Goal: Task Accomplishment & Management: Manage account settings

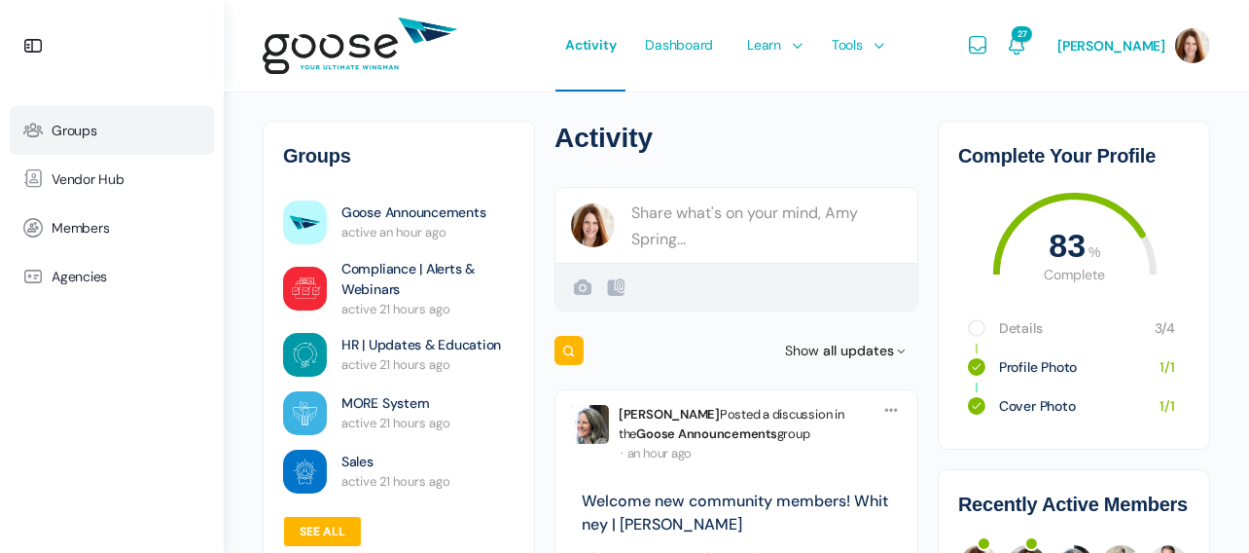
click at [72, 128] on span "Groups" at bounding box center [75, 131] width 46 height 17
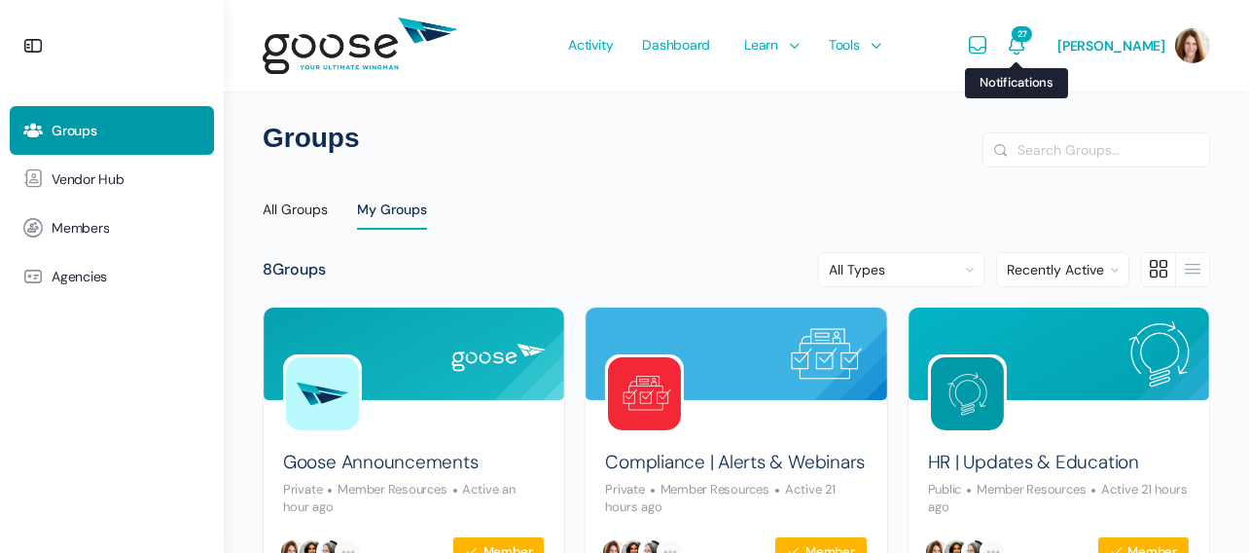
click at [1029, 47] on icon "Notifications" at bounding box center [1016, 45] width 23 height 23
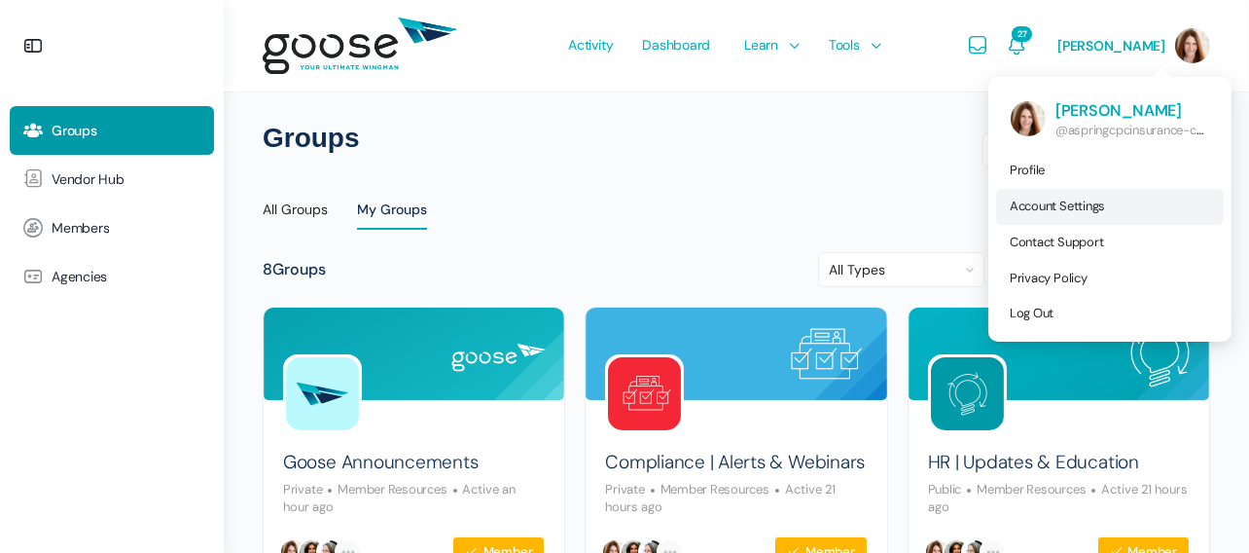
click at [1056, 203] on span "Account Settings" at bounding box center [1057, 206] width 95 height 17
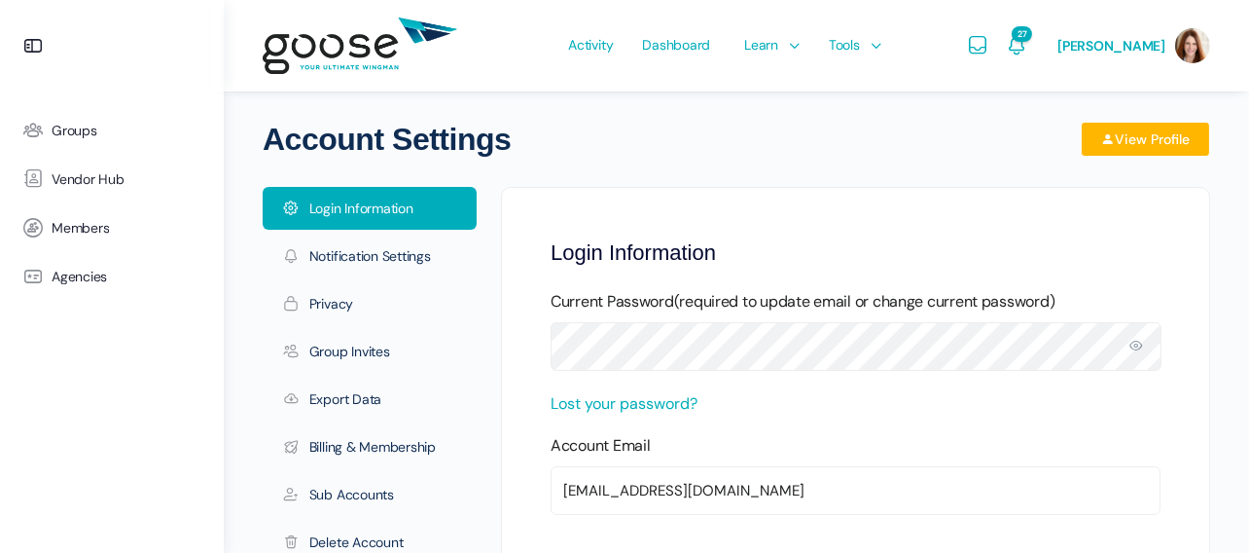
scroll to position [195, 0]
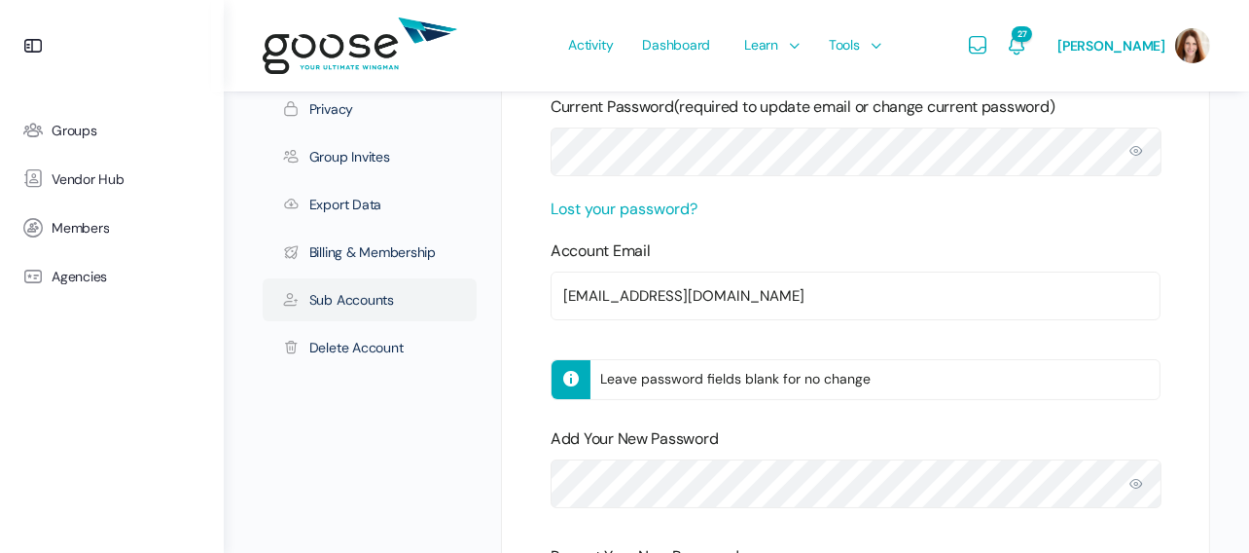
click at [361, 295] on link "Sub Accounts" at bounding box center [370, 299] width 214 height 43
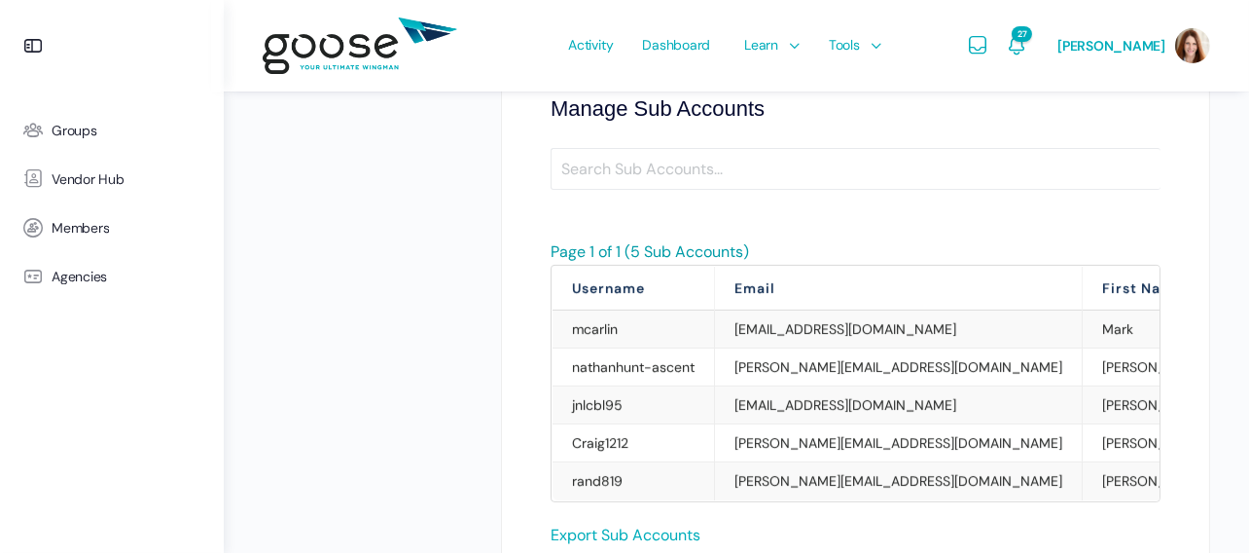
click at [647, 535] on link "Export Sub Accounts" at bounding box center [626, 535] width 150 height 20
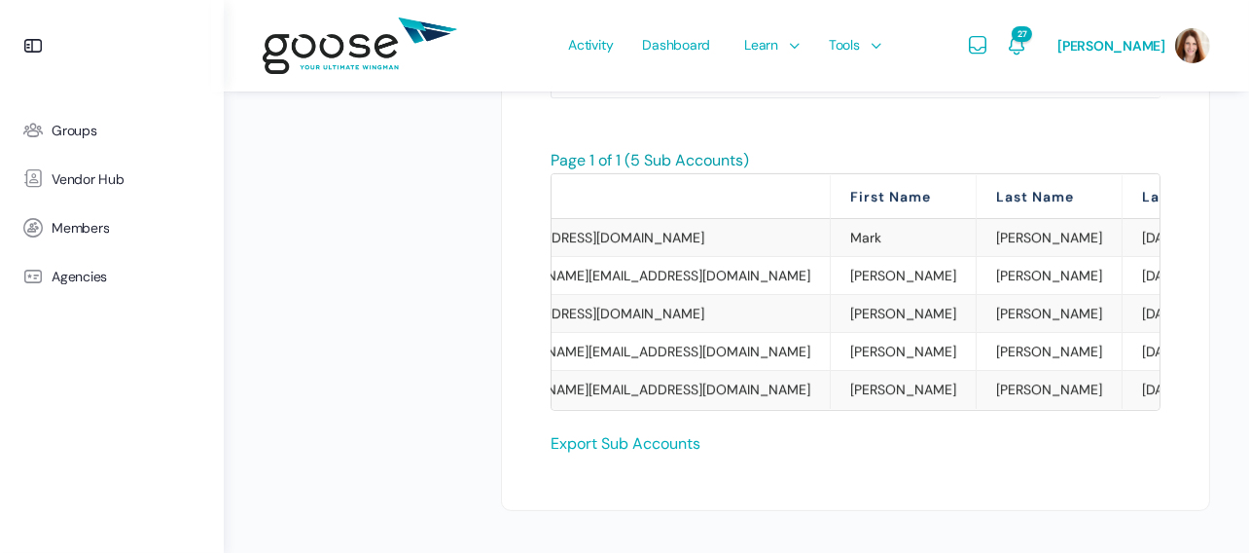
scroll to position [1213, 0]
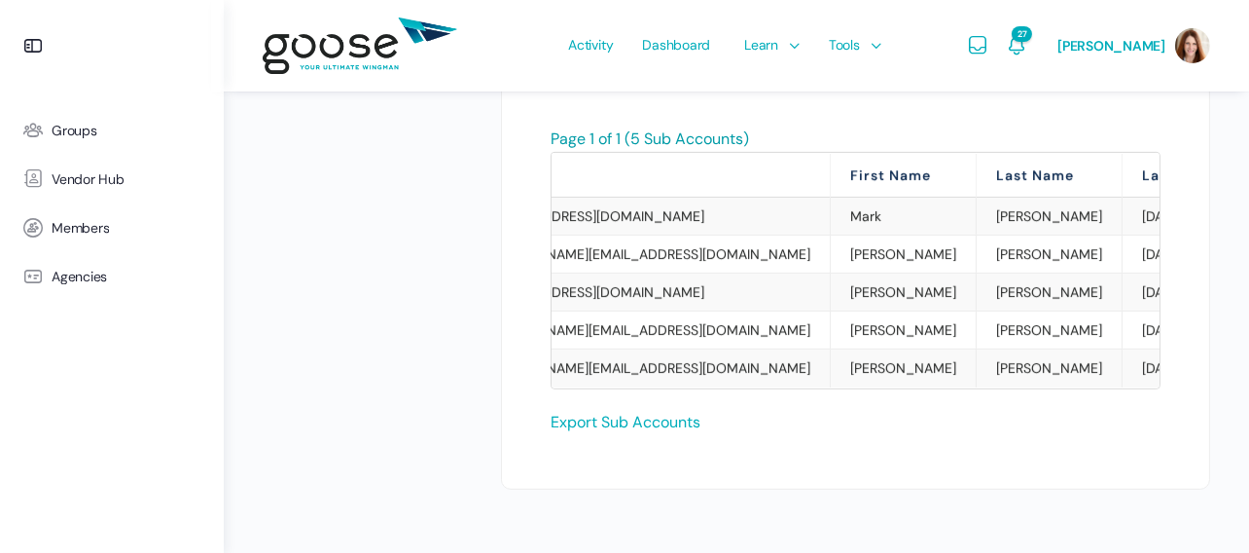
click at [831, 202] on td "Mark" at bounding box center [904, 216] width 146 height 38
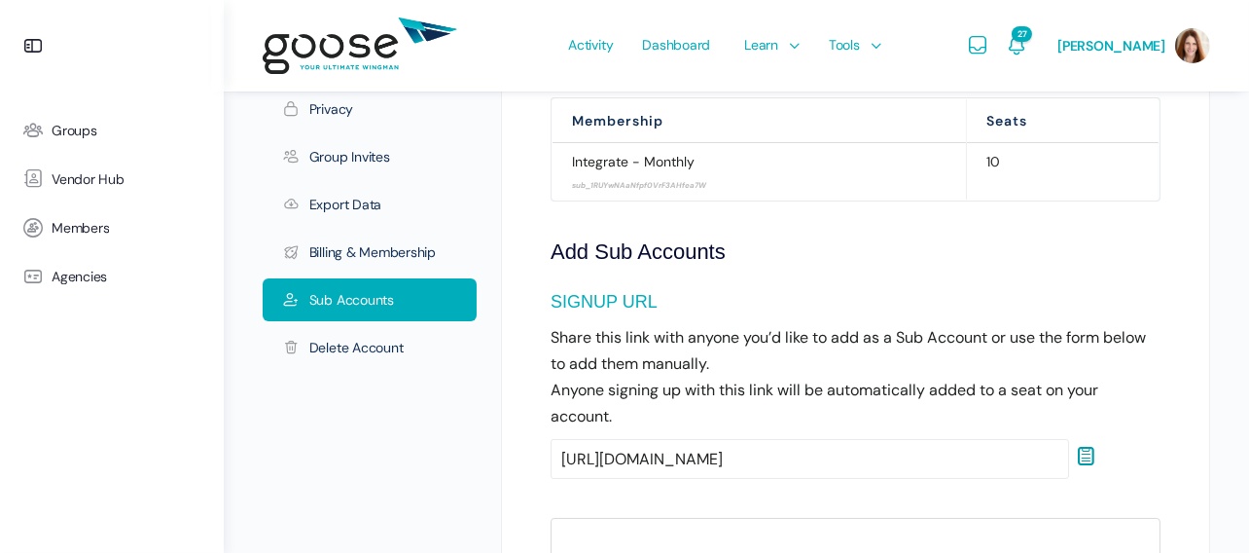
scroll to position [292, 0]
